Goal: Task Accomplishment & Management: Use online tool/utility

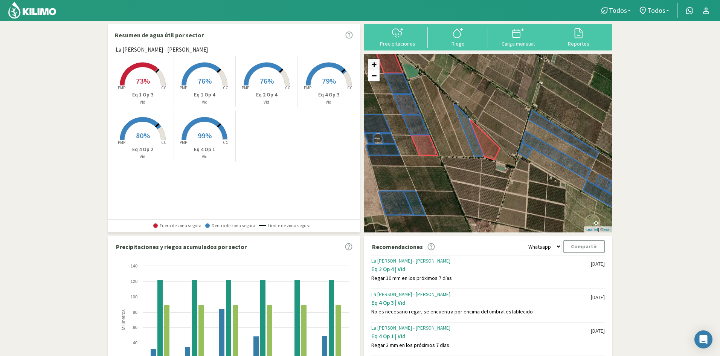
click at [371, 68] on link "+" at bounding box center [373, 64] width 11 height 11
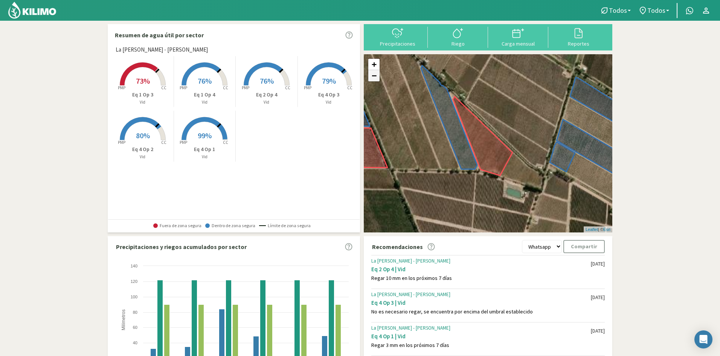
click at [372, 75] on link "−" at bounding box center [373, 75] width 11 height 11
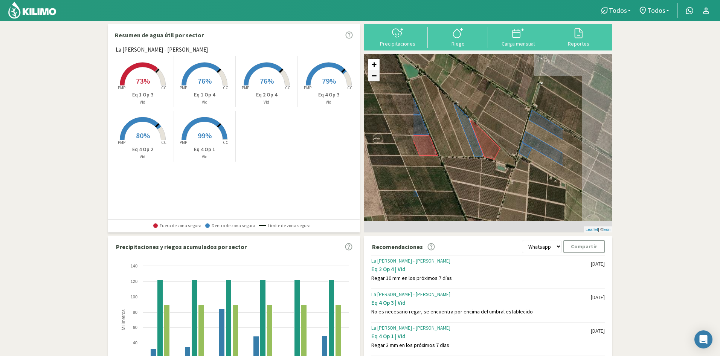
click at [372, 75] on link "−" at bounding box center [373, 75] width 11 height 11
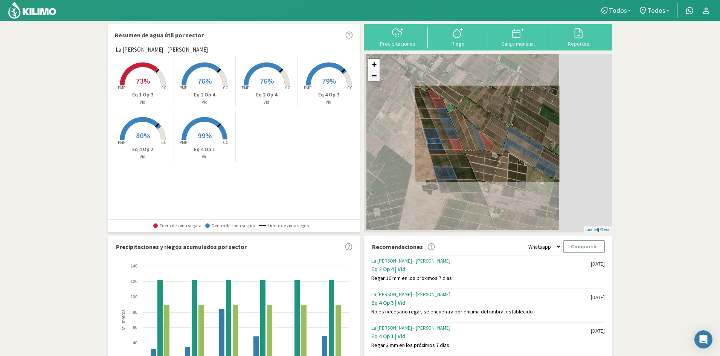
click at [372, 75] on link "−" at bounding box center [373, 75] width 11 height 11
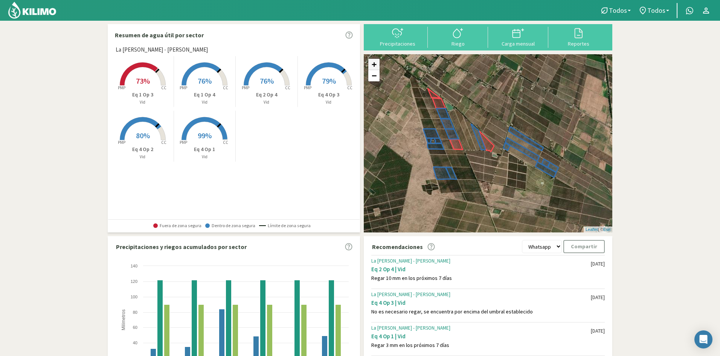
click at [374, 62] on link "+" at bounding box center [373, 64] width 11 height 11
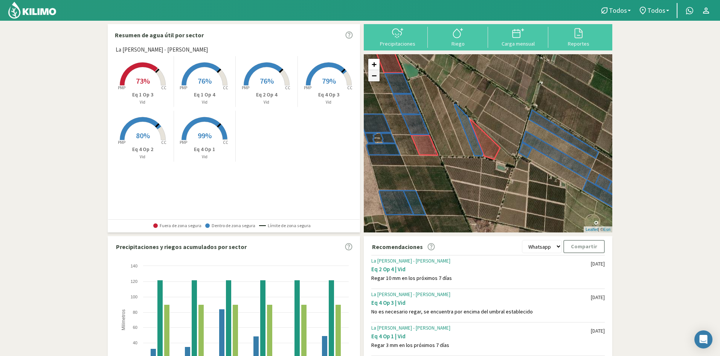
click at [375, 79] on link "−" at bounding box center [373, 75] width 11 height 11
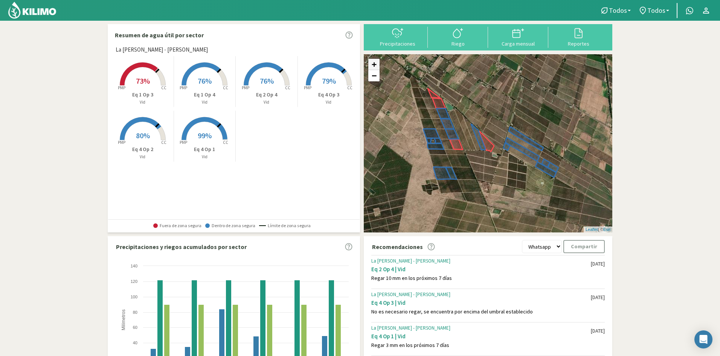
click at [374, 67] on link "+" at bounding box center [373, 64] width 11 height 11
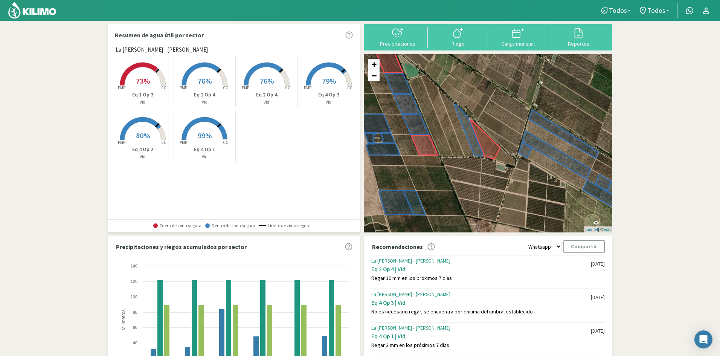
click at [374, 67] on link "+" at bounding box center [373, 64] width 11 height 11
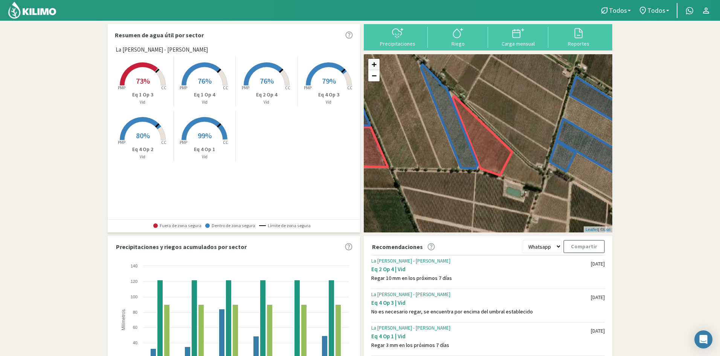
click at [374, 67] on link "+" at bounding box center [373, 64] width 11 height 11
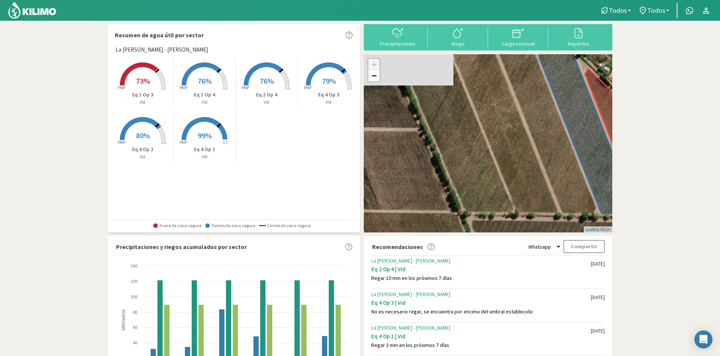
drag, startPoint x: 414, startPoint y: 189, endPoint x: 575, endPoint y: 202, distance: 161.7
click at [583, 206] on div "+ − Leaflet | © Esri" at bounding box center [488, 143] width 249 height 178
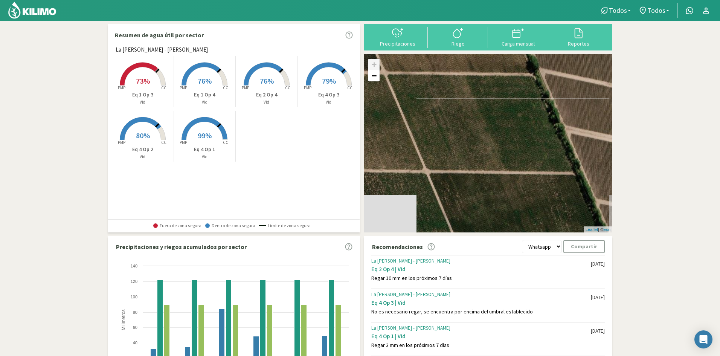
drag, startPoint x: 434, startPoint y: 182, endPoint x: 484, endPoint y: 23, distance: 166.2
click at [483, 21] on div "Resumen de agua útil por sector La [PERSON_NAME] - [PERSON_NAME] Created with H…" at bounding box center [360, 223] width 512 height 406
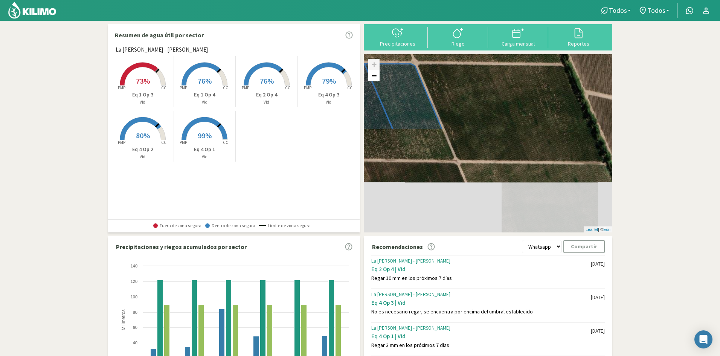
drag, startPoint x: 493, startPoint y: 197, endPoint x: 476, endPoint y: 83, distance: 115.1
click at [476, 83] on div "+ − Leaflet | © Esri" at bounding box center [488, 143] width 249 height 178
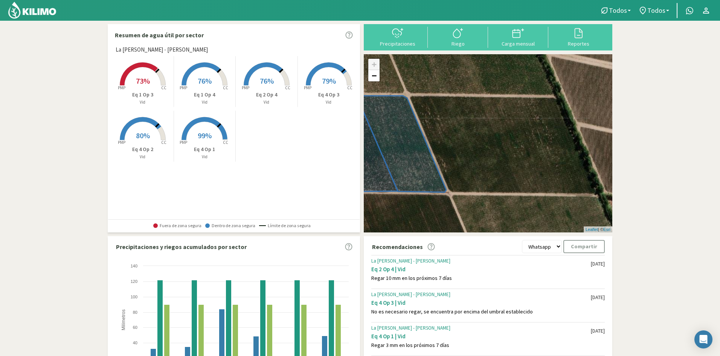
drag, startPoint x: 503, startPoint y: 202, endPoint x: 495, endPoint y: 232, distance: 31.0
click at [495, 232] on div "+ − Leaflet | © Esri" at bounding box center [488, 143] width 249 height 178
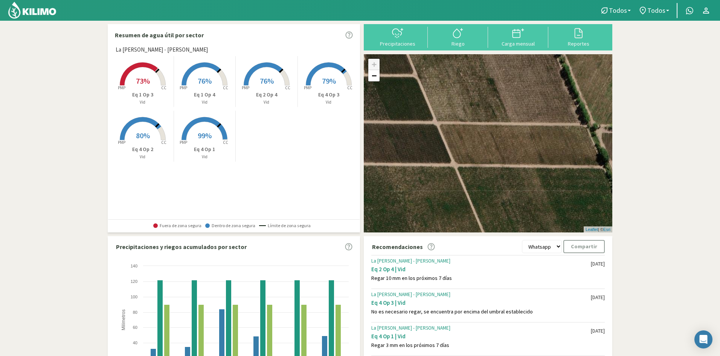
drag, startPoint x: 535, startPoint y: 113, endPoint x: 646, endPoint y: 295, distance: 212.9
click at [652, 297] on section "Resumen de agua útil por sector La [PERSON_NAME] - [PERSON_NAME] Created with H…" at bounding box center [360, 224] width 720 height 406
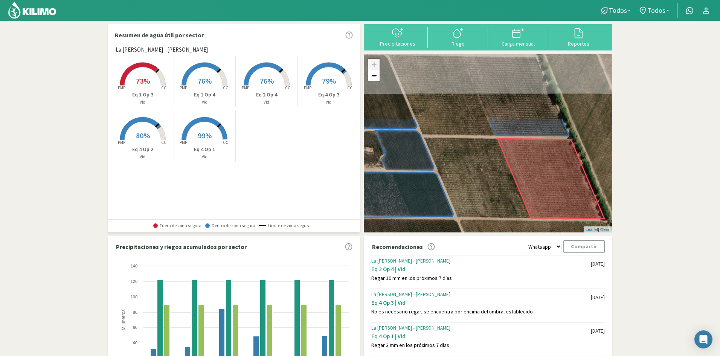
drag, startPoint x: 506, startPoint y: 87, endPoint x: 443, endPoint y: 159, distance: 95.6
click at [483, 191] on div "+ − Leaflet | © Esri" at bounding box center [488, 143] width 249 height 178
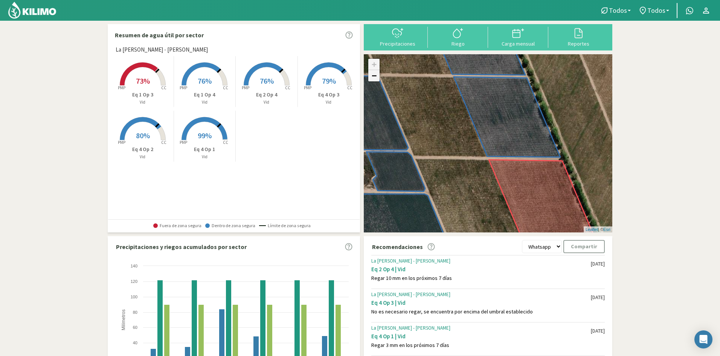
click at [377, 79] on link "−" at bounding box center [373, 75] width 11 height 11
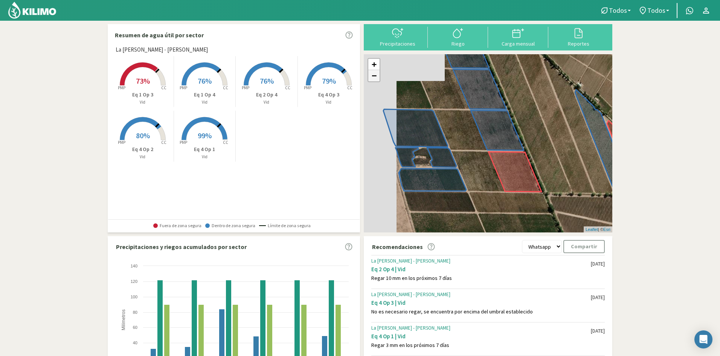
click at [377, 79] on link "−" at bounding box center [373, 75] width 11 height 11
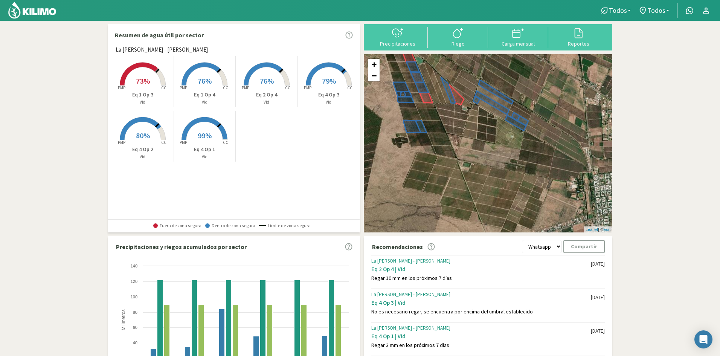
drag, startPoint x: 546, startPoint y: 171, endPoint x: 461, endPoint y: 106, distance: 106.6
click at [461, 106] on div "Eq 1 Op 3 | Vid + − Leaflet | © Esri" at bounding box center [488, 143] width 249 height 178
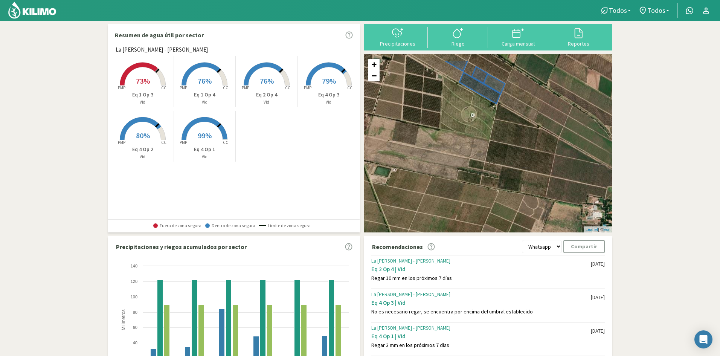
drag, startPoint x: 505, startPoint y: 178, endPoint x: 516, endPoint y: 209, distance: 33.2
click at [516, 209] on div "+ − Leaflet | © Esri" at bounding box center [488, 143] width 249 height 178
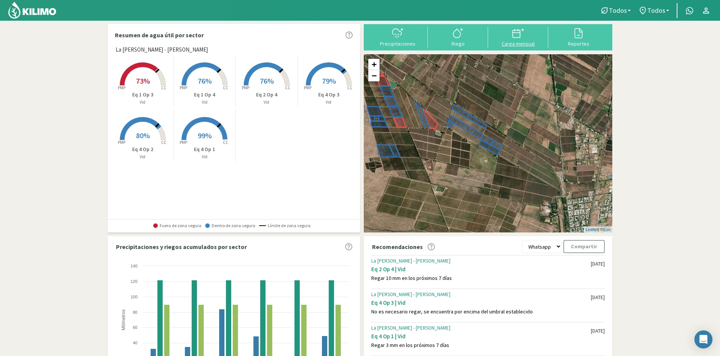
click at [520, 38] on icon at bounding box center [518, 33] width 12 height 12
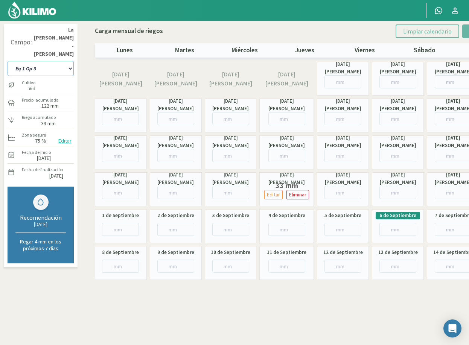
click at [43, 61] on select "Eq 1 Op 3 Eq 1 Op 4 Eq 2 Op 4 Eq 4 Op 1 Eq 4 Op 2 Eq 4 Op 3" at bounding box center [41, 68] width 66 height 15
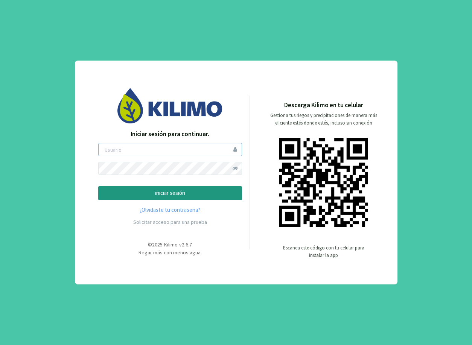
type input "ceferinom"
click at [190, 192] on p "iniciar sesión" at bounding box center [170, 193] width 131 height 9
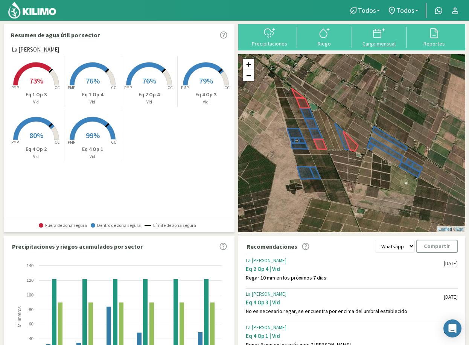
click at [373, 39] on div at bounding box center [379, 33] width 50 height 12
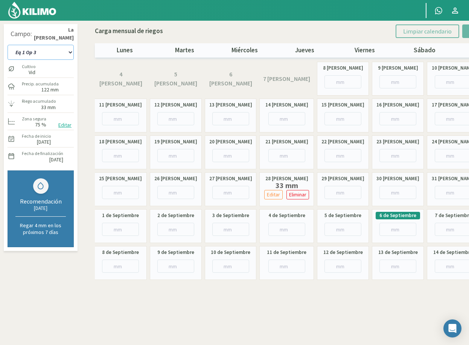
click at [29, 50] on select "Eq 1 Op 3 Eq 1 Op 4 Eq 2 Op 4 Eq 4 Op 1 Eq 4 Op 2 Eq 4 Op 3" at bounding box center [41, 52] width 66 height 15
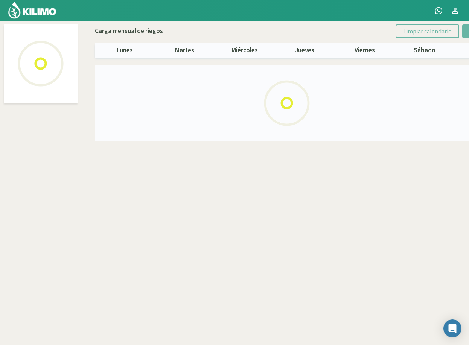
select select "3: Object"
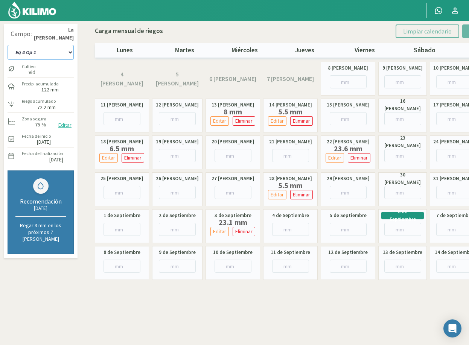
click at [55, 52] on select "Eq 1 Op 3 Eq 1 Op 4 Eq 2 Op 4 Eq 4 Op 1 Eq 4 Op 2 Eq 4 Op 3" at bounding box center [41, 52] width 66 height 15
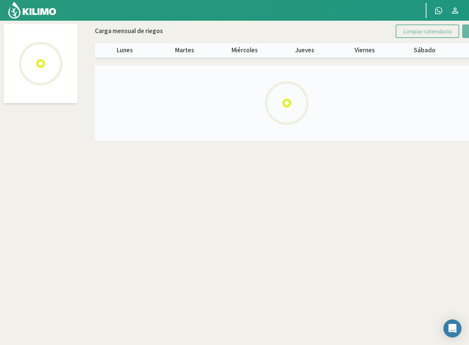
select select "4: Object"
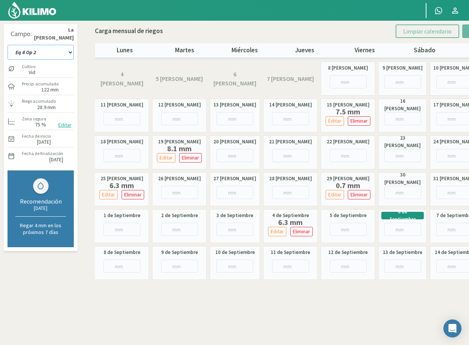
click at [65, 53] on select "Eq 1 Op 3 Eq 1 Op 4 Eq 2 Op 4 Eq 4 Op 1 Eq 4 Op 2 Eq 4 Op 3" at bounding box center [41, 52] width 66 height 15
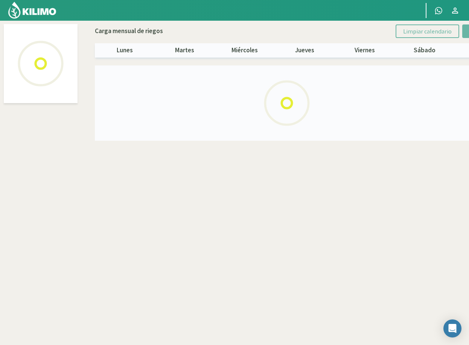
select select "5: Object"
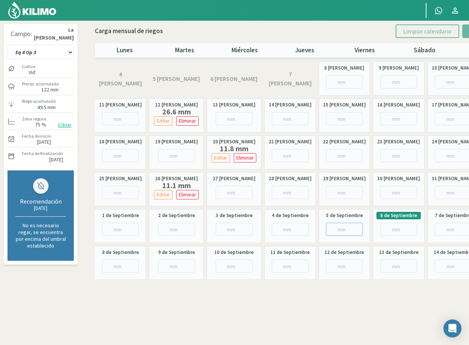
click at [333, 229] on input "number" at bounding box center [344, 229] width 37 height 13
type input "15"
type input "15.2"
click at [44, 55] on select "Eq 1 Op 3 Eq 1 Op 4 Eq 2 Op 4 Eq 4 Op 1 Eq 4 Op 2 Eq 4 Op 3" at bounding box center [41, 52] width 66 height 15
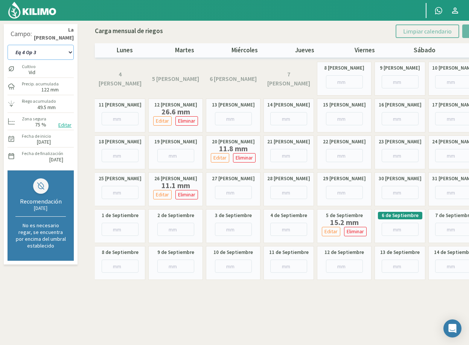
click at [53, 50] on select "Eq 1 Op 3 Eq 1 Op 4 Eq 2 Op 4 Eq 4 Op 1 Eq 4 Op 2 Eq 4 Op 3" at bounding box center [41, 52] width 66 height 15
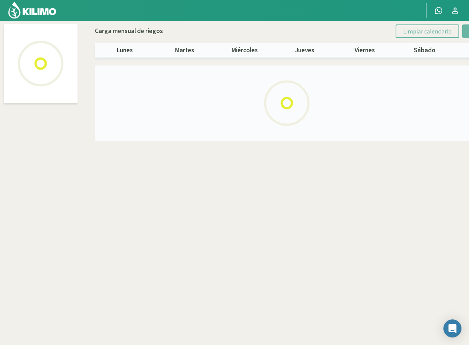
select select "3: Object"
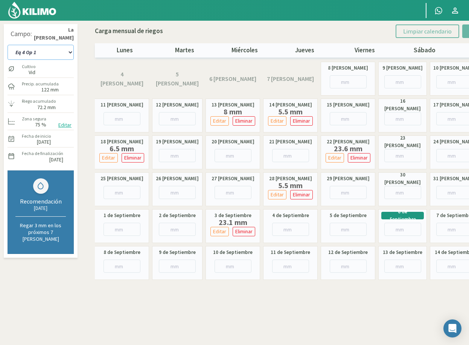
click at [39, 53] on select "Eq 1 Op 3 Eq 1 Op 4 Eq 2 Op 4 Eq 4 Op 1 Eq 4 Op 2 Eq 4 Op 3" at bounding box center [41, 52] width 66 height 15
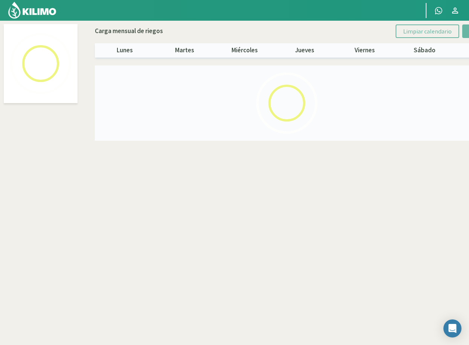
select select "4: Object"
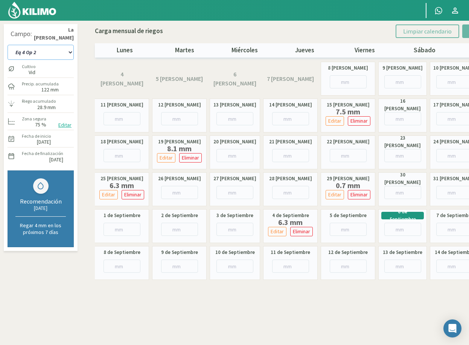
click at [47, 51] on select "Eq 1 Op 3 Eq 1 Op 4 Eq 2 Op 4 Eq 4 Op 1 Eq 4 Op 2 Eq 4 Op 3" at bounding box center [41, 52] width 66 height 15
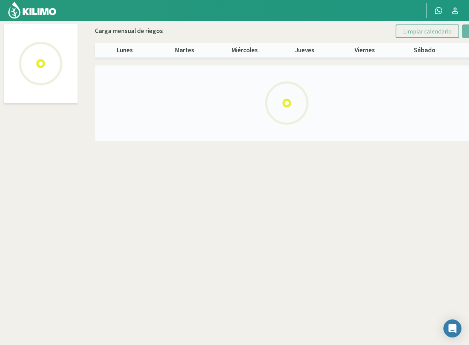
select select "5: Object"
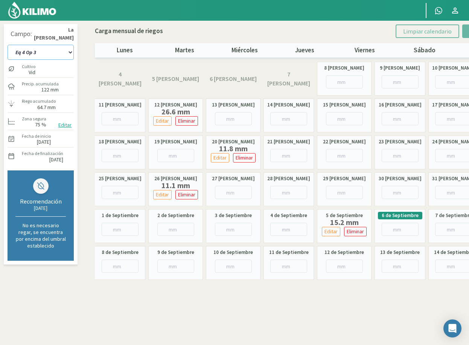
click at [52, 54] on select "Eq 1 Op 3 Eq 1 Op 4 Eq 2 Op 4 Eq 4 Op 1 Eq 4 Op 2 Eq 4 Op 3" at bounding box center [41, 52] width 66 height 15
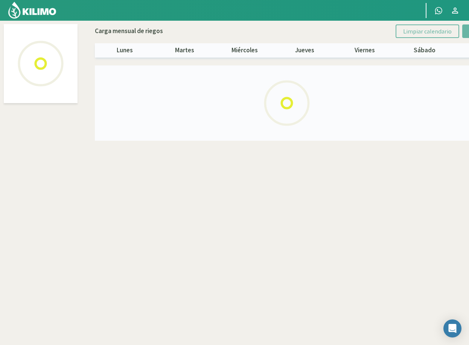
select select "2: Object"
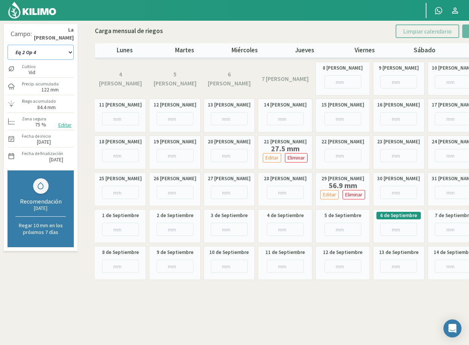
click at [45, 52] on select "Eq 1 Op 3 Eq 1 Op 4 Eq 2 Op 4 Eq 4 Op 1 Eq 4 Op 2 Eq 4 Op 3" at bounding box center [41, 52] width 66 height 15
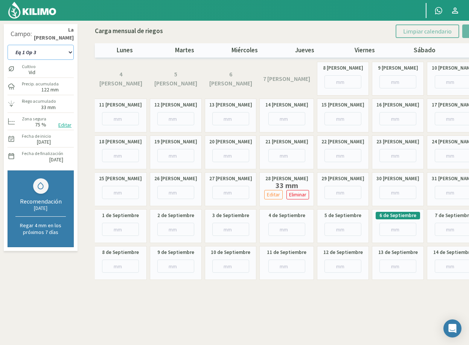
click at [43, 53] on select "Eq 1 Op 3 Eq 1 Op 4 Eq 2 Op 4 Eq 4 Op 1 Eq 4 Op 2 Eq 4 Op 3" at bounding box center [41, 52] width 66 height 15
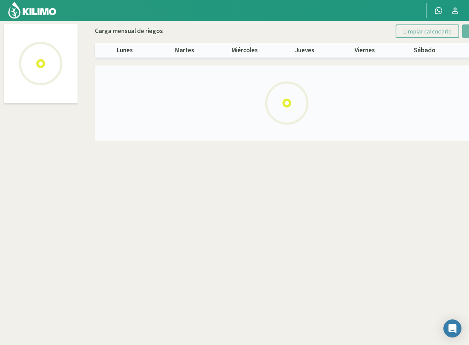
select select "1: Object"
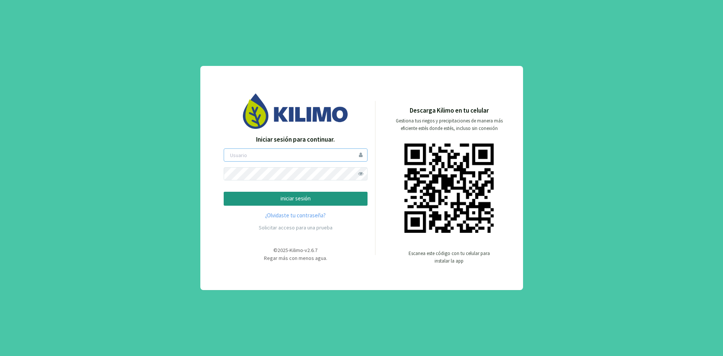
type input "ceferinom"
click at [334, 199] on p "iniciar sesión" at bounding box center [295, 198] width 131 height 9
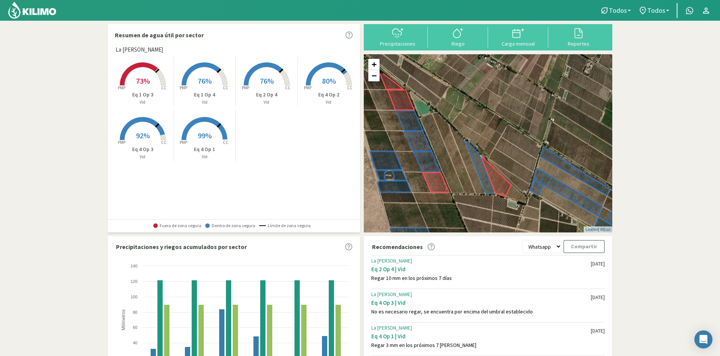
drag, startPoint x: 409, startPoint y: 160, endPoint x: 425, endPoint y: 199, distance: 42.4
click at [425, 201] on div "+ − Leaflet | © Esri" at bounding box center [488, 143] width 249 height 178
